Goal: Transaction & Acquisition: Purchase product/service

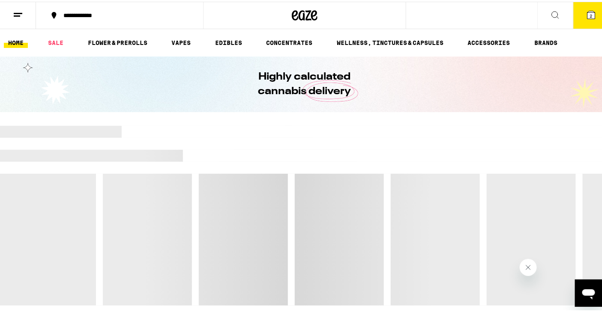
click at [590, 14] on span "2" at bounding box center [591, 14] width 3 height 5
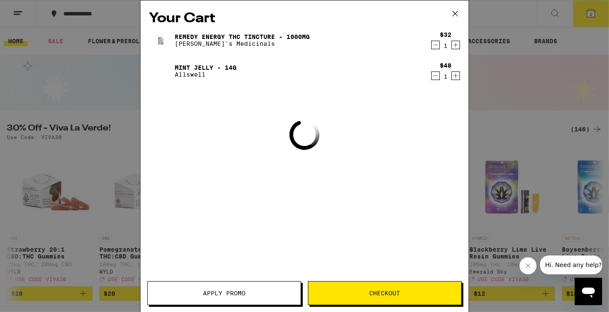
click at [436, 45] on icon "Decrement" at bounding box center [436, 45] width 8 height 10
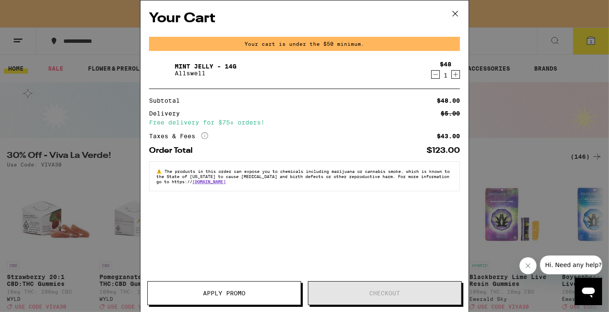
click at [434, 77] on icon "Decrement" at bounding box center [436, 74] width 8 height 10
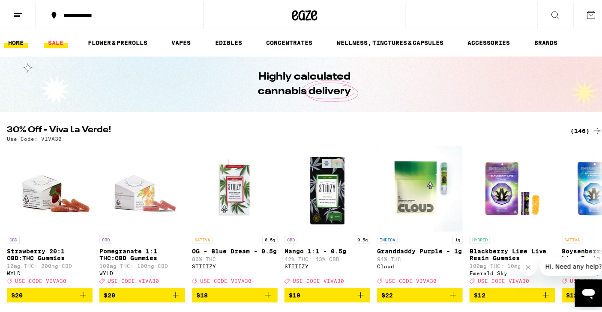
click at [58, 43] on link "SALE" at bounding box center [56, 41] width 24 height 10
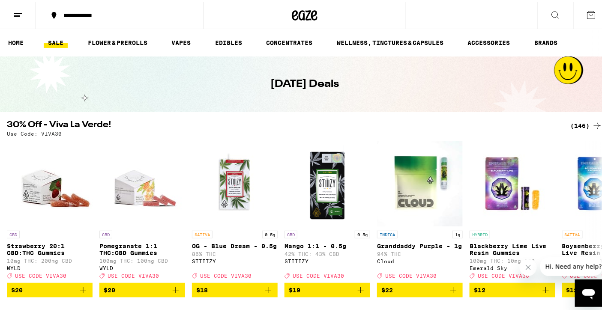
click at [574, 122] on div "(146)" at bounding box center [586, 124] width 32 height 10
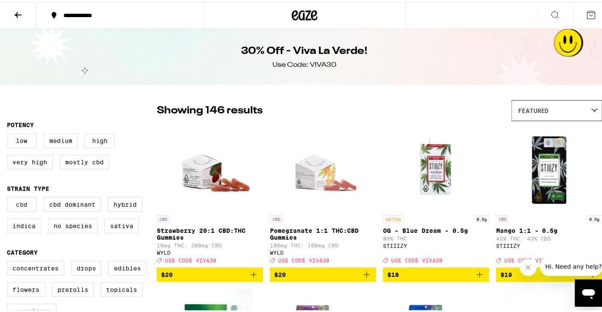
scroll to position [194, 0]
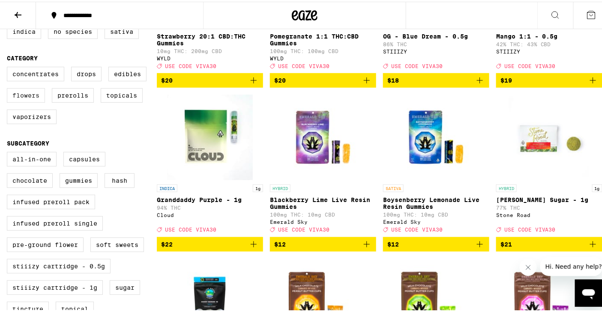
click at [35, 101] on label "Flowers" at bounding box center [26, 94] width 38 height 15
click at [9, 67] on input "Flowers" at bounding box center [9, 66] width 0 height 0
checkbox input "true"
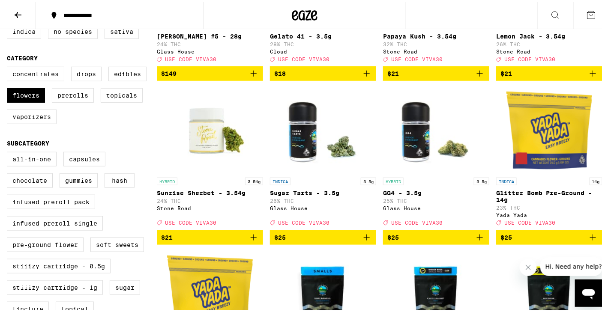
click at [29, 121] on label "Vaporizers" at bounding box center [32, 115] width 50 height 15
click at [9, 67] on input "Vaporizers" at bounding box center [9, 66] width 0 height 0
checkbox input "true"
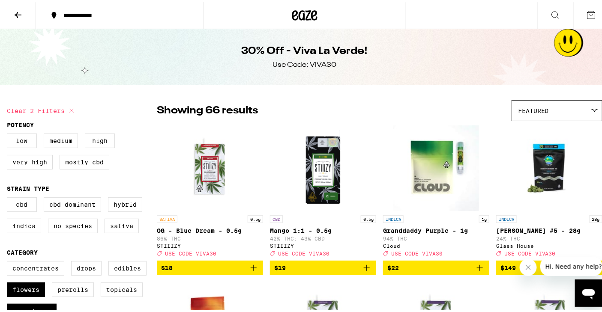
click at [75, 15] on div "**********" at bounding box center [123, 14] width 129 height 6
